Goal: Find specific page/section: Find specific page/section

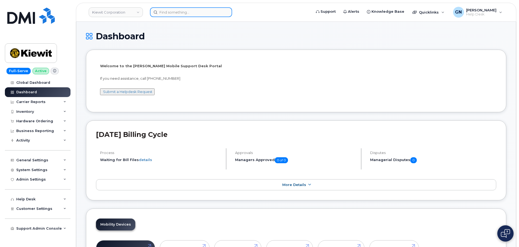
click at [178, 10] on input at bounding box center [191, 12] width 82 height 10
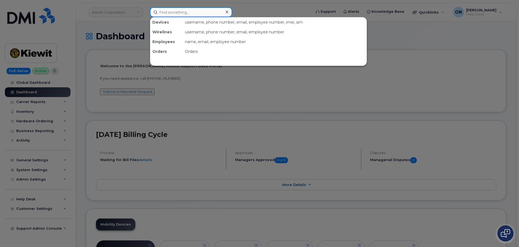
paste input "[PERSON_NAME]"
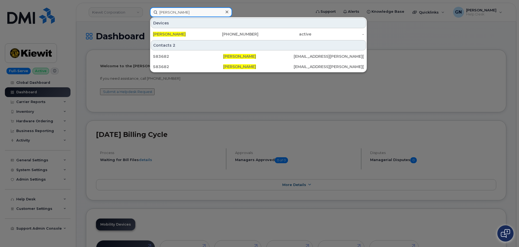
type input "[PERSON_NAME]"
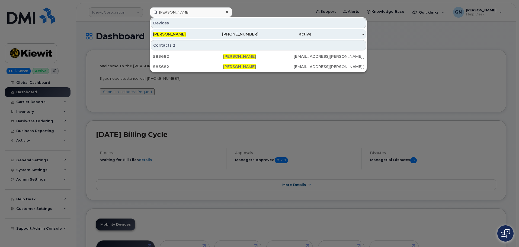
click at [204, 37] on div "[PERSON_NAME]" at bounding box center [179, 33] width 53 height 5
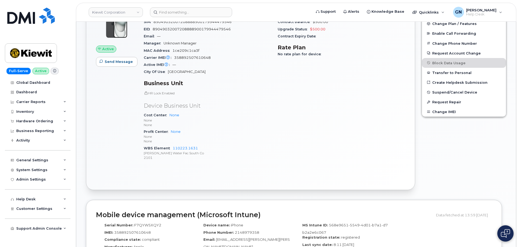
scroll to position [163, 0]
drag, startPoint x: 199, startPoint y: 148, endPoint x: 172, endPoint y: 149, distance: 26.8
click at [172, 149] on div "WBS Element 110223.1631 [PERSON_NAME] Water Fac South Co 2101" at bounding box center [207, 152] width 127 height 17
copy link "110223.1631"
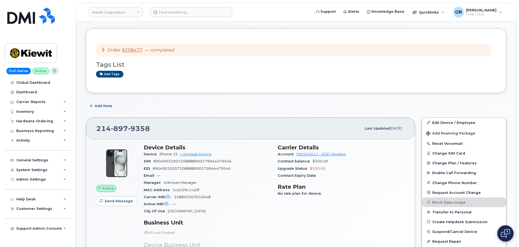
scroll to position [108, 0]
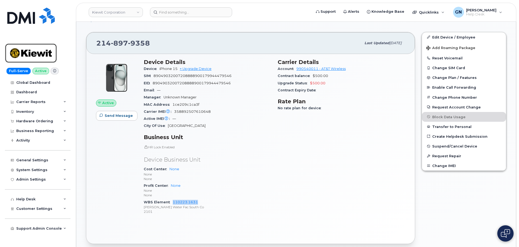
drag, startPoint x: 42, startPoint y: 52, endPoint x: 53, endPoint y: 53, distance: 10.9
click at [42, 52] on img at bounding box center [31, 53] width 42 height 16
